Goal: Find specific page/section: Find specific page/section

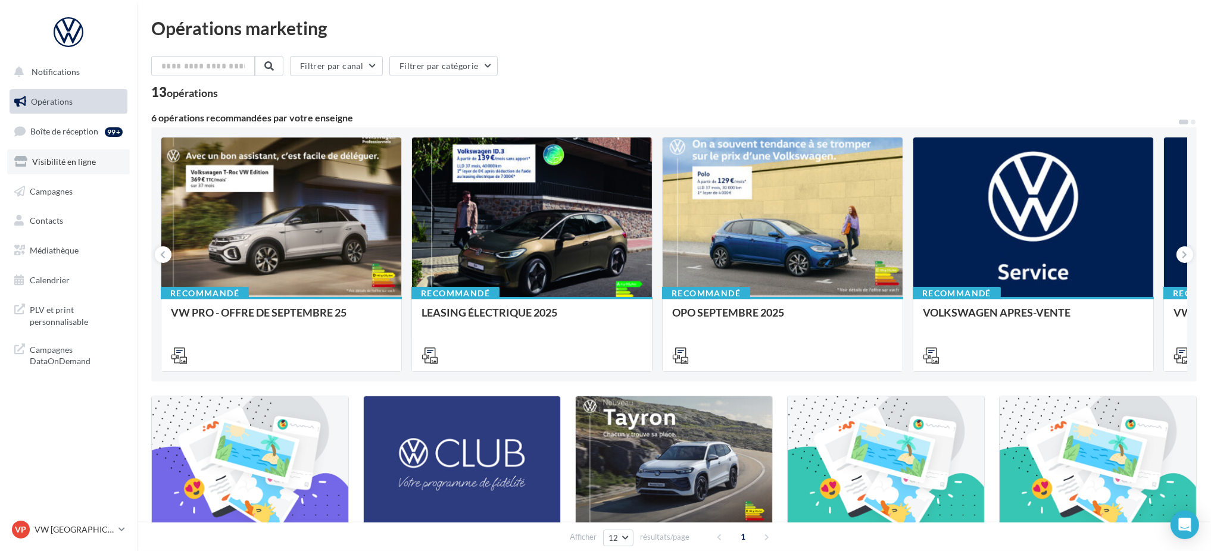
click at [75, 159] on span "Visibilité en ligne" at bounding box center [64, 162] width 64 height 10
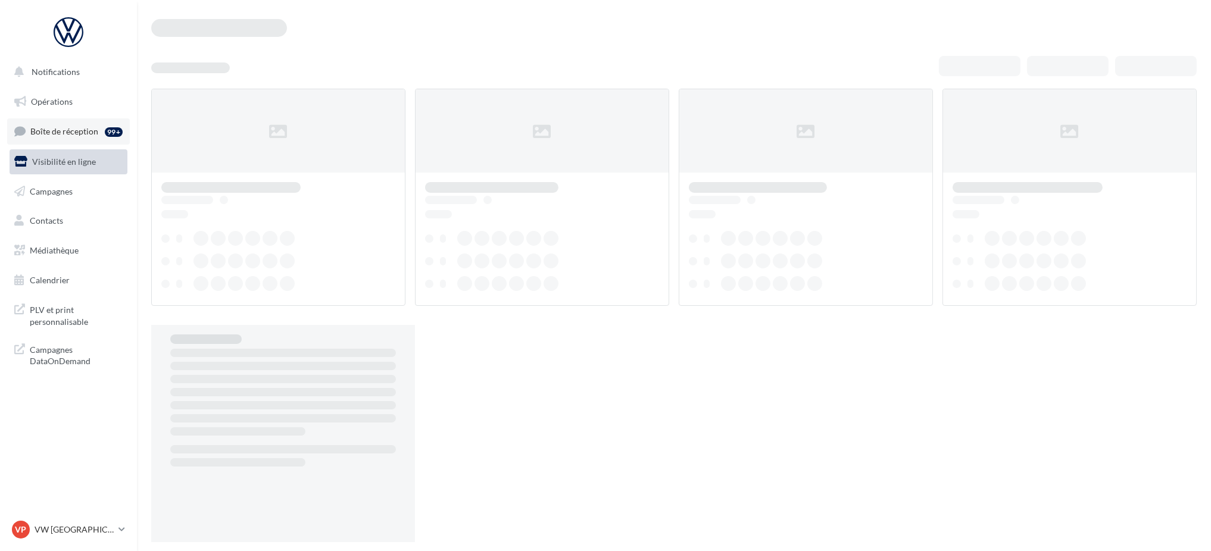
click at [77, 132] on span "Boîte de réception" at bounding box center [64, 131] width 68 height 10
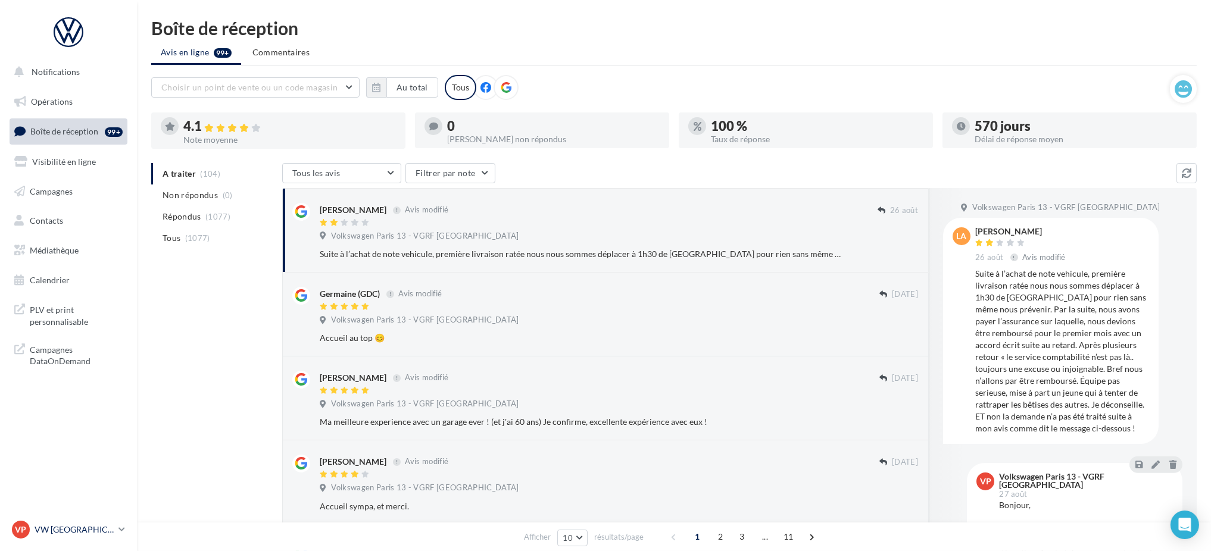
click at [102, 530] on p "VW [GEOGRAPHIC_DATA] 13" at bounding box center [74, 530] width 79 height 12
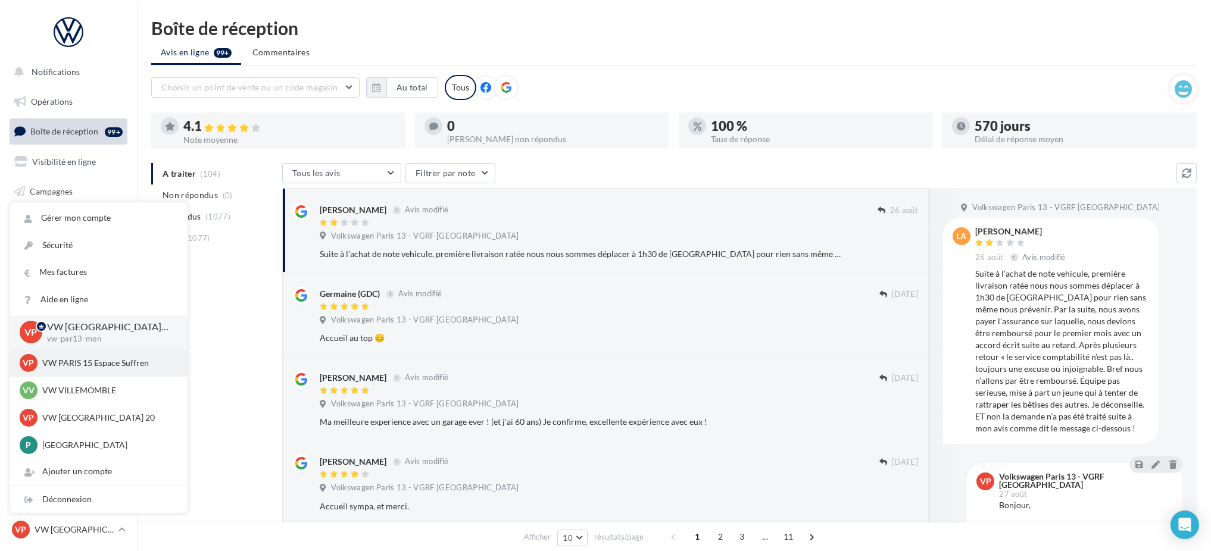
click at [87, 367] on p "VW PARIS 15 Espace Suffren" at bounding box center [107, 363] width 131 height 12
